Goal: Understand process/instructions

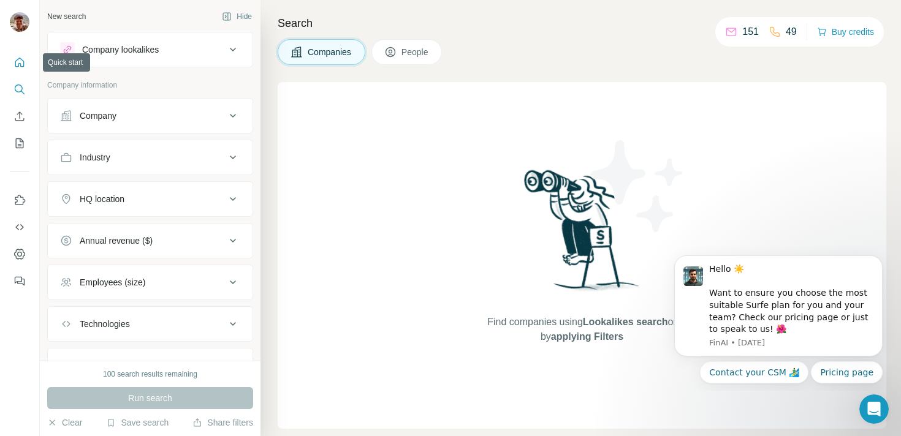
click at [21, 66] on icon "Quick start" at bounding box center [19, 62] width 9 height 9
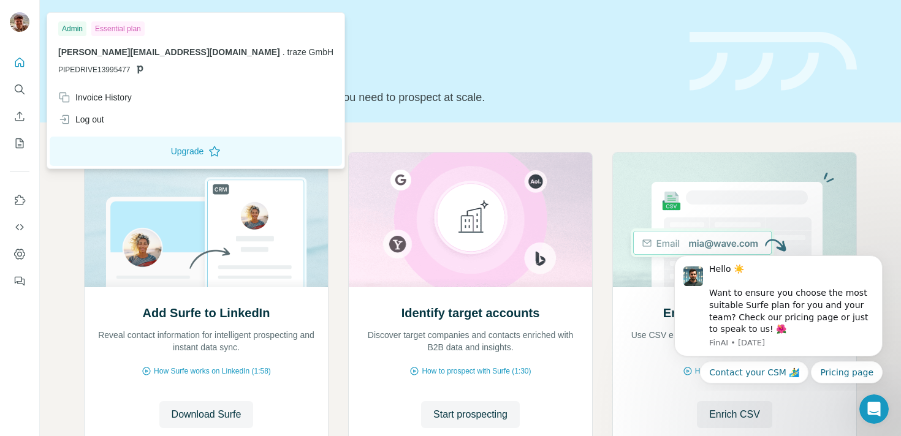
click at [23, 21] on img at bounding box center [20, 22] width 20 height 20
click at [99, 53] on span "[PERSON_NAME][EMAIL_ADDRESS][DOMAIN_NAME]" at bounding box center [169, 52] width 222 height 10
click at [20, 22] on img at bounding box center [20, 22] width 20 height 20
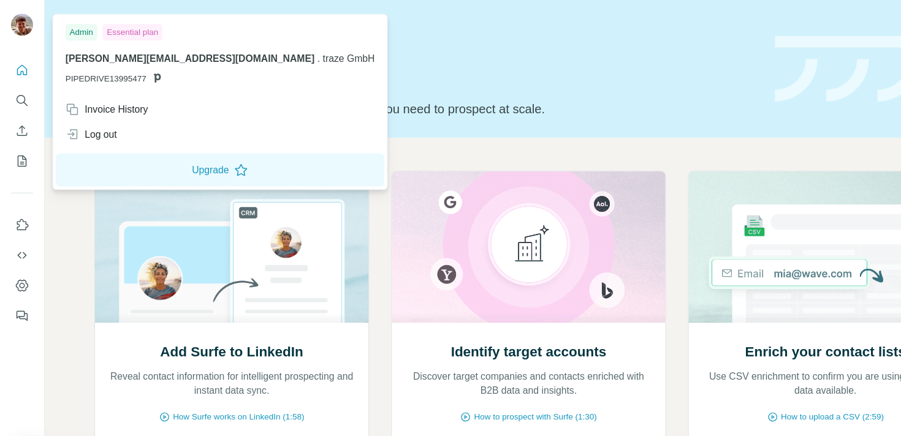
click at [12, 25] on img at bounding box center [20, 22] width 20 height 20
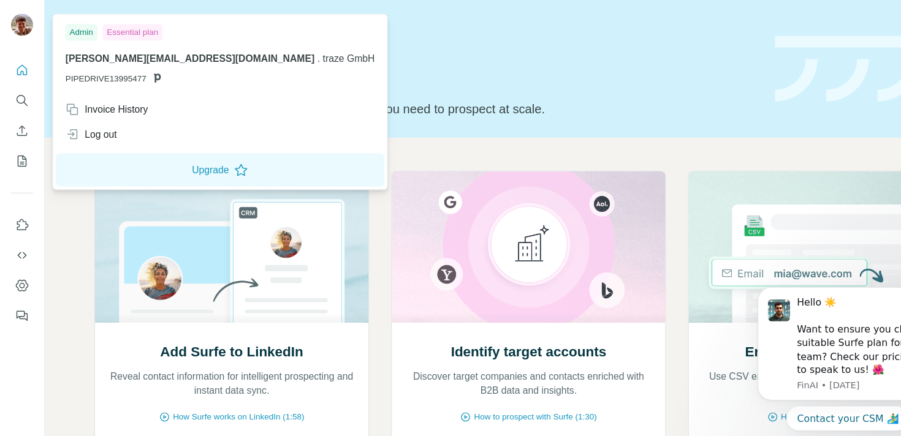
click at [64, 205] on div "Add Surfe to LinkedIn Reveal contact information for intelligent prospecting an…" at bounding box center [470, 326] width 861 height 407
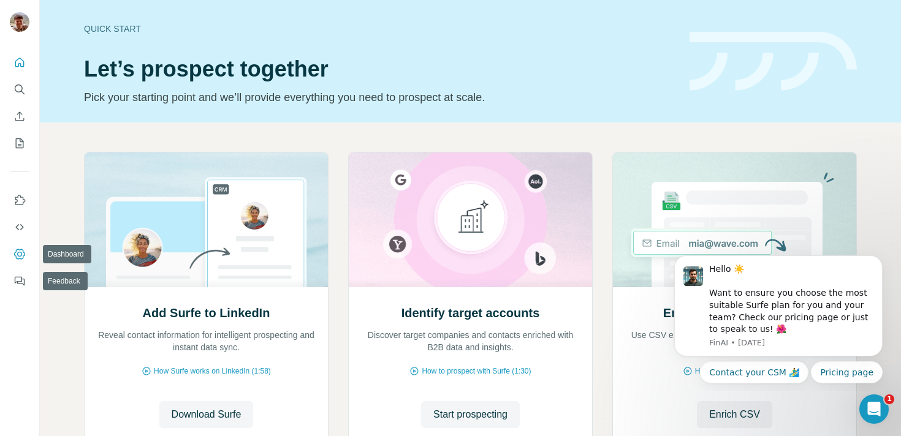
click at [16, 246] on button "Dashboard" at bounding box center [20, 254] width 20 height 22
